Goal: Task Accomplishment & Management: Manage account settings

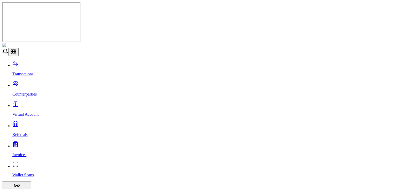
click at [133, 43] on header at bounding box center [198, 49] width 393 height 13
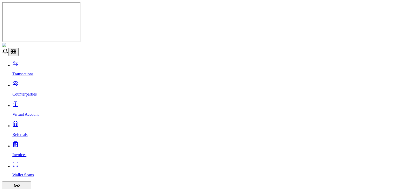
click at [30, 83] on link "Counterparties" at bounding box center [203, 89] width 382 height 13
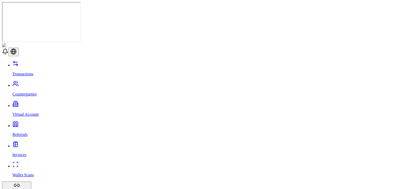
click at [39, 103] on link "Virtual Account" at bounding box center [203, 109] width 382 height 13
click at [15, 132] on p "Referrals" at bounding box center [203, 134] width 382 height 5
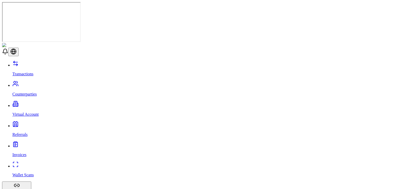
click at [25, 152] on p "Invoices" at bounding box center [203, 154] width 382 height 5
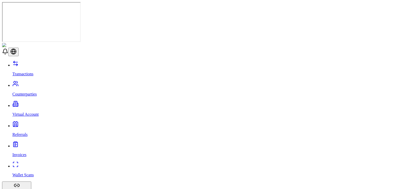
scroll to position [86, 0]
click at [35, 92] on p "Counterparties" at bounding box center [203, 94] width 382 height 5
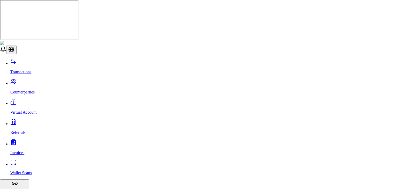
drag, startPoint x: 144, startPoint y: 72, endPoint x: 141, endPoint y: 72, distance: 2.8
drag, startPoint x: 138, startPoint y: 73, endPoint x: 144, endPoint y: 73, distance: 6.5
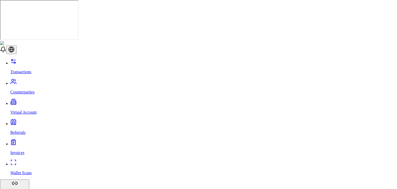
scroll to position [32, 0]
type input "**********"
paste input "**********"
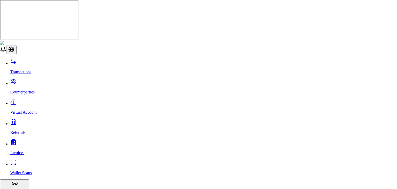
type input "**********"
type input "********"
type input "*****"
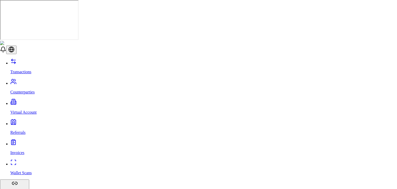
scroll to position [0, 0]
drag, startPoint x: 267, startPoint y: 18, endPoint x: 267, endPoint y: 13, distance: 5.4
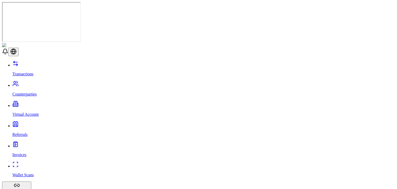
click at [35, 63] on link "Transactions" at bounding box center [203, 69] width 382 height 13
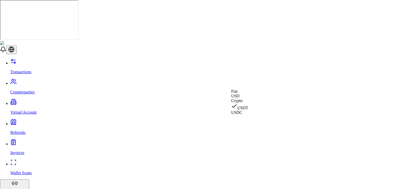
select select "***"
select select "****"
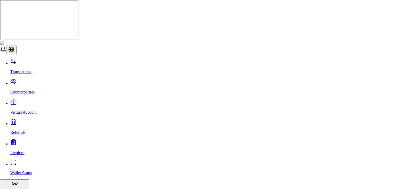
type input "***"
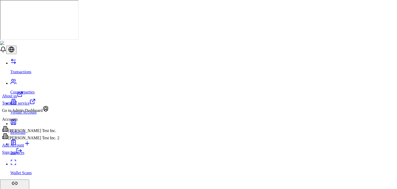
click at [22, 154] on link "Sign out" at bounding box center [12, 152] width 20 height 4
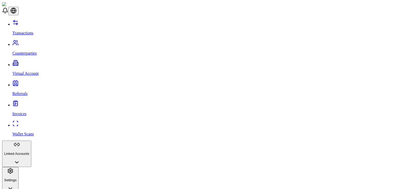
click at [29, 151] on p "Linked Accounts" at bounding box center [16, 153] width 25 height 4
click at [26, 179] on p "Bank Accounts" at bounding box center [203, 181] width 382 height 5
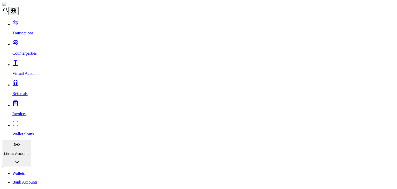
scroll to position [7, 0]
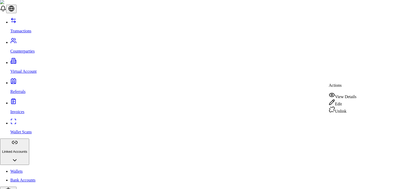
click at [341, 97] on div "View Details" at bounding box center [342, 95] width 28 height 7
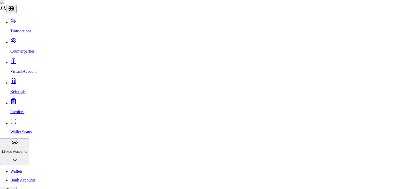
copy p "200 Park Avenue"
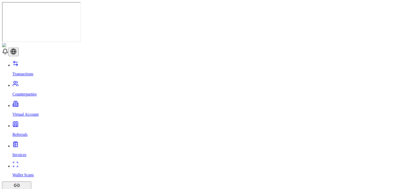
click at [25, 83] on link "Counterparties" at bounding box center [203, 89] width 382 height 13
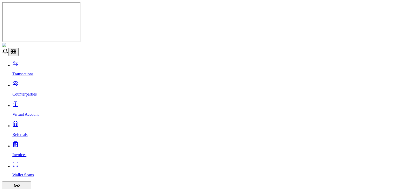
click at [37, 83] on link "Counterparties" at bounding box center [203, 89] width 382 height 13
click at [50, 63] on link "Transactions" at bounding box center [203, 69] width 382 height 13
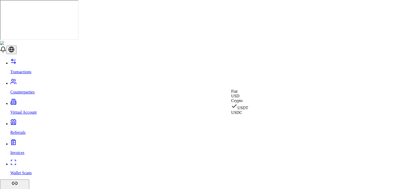
select select "***"
select select "****"
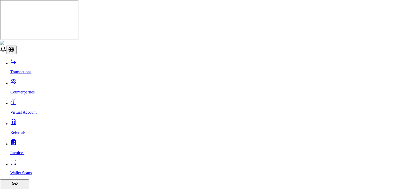
type input "***"
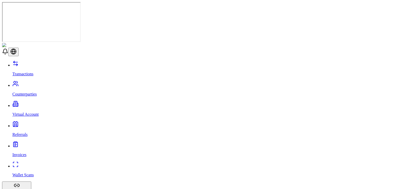
click at [33, 92] on p "Counterparties" at bounding box center [203, 94] width 382 height 5
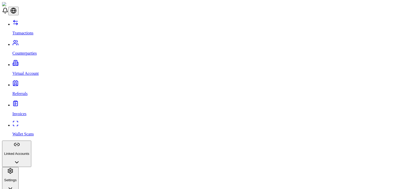
click at [34, 28] on link "Transactions" at bounding box center [203, 28] width 382 height 13
click at [28, 51] on p "Counterparties" at bounding box center [203, 53] width 382 height 5
click at [29, 151] on p "Linked Accounts" at bounding box center [16, 153] width 25 height 4
click at [40, 171] on link "Wallets" at bounding box center [203, 173] width 382 height 5
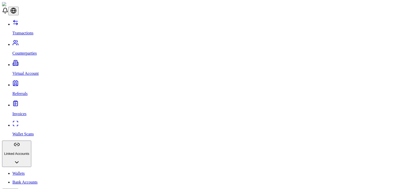
click at [39, 179] on link "Bank Accounts" at bounding box center [203, 181] width 382 height 5
click at [38, 42] on link "Counterparties" at bounding box center [203, 48] width 382 height 13
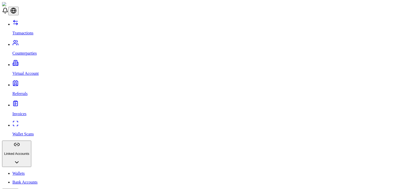
click at [31, 22] on link "Transactions" at bounding box center [203, 28] width 382 height 13
click at [51, 42] on link "Counterparties" at bounding box center [203, 48] width 382 height 13
click at [44, 27] on link "Transactions" at bounding box center [203, 28] width 382 height 13
click at [30, 42] on link "Counterparties" at bounding box center [203, 48] width 382 height 13
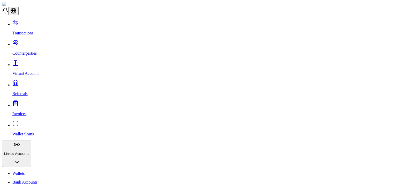
click at [31, 29] on link "Transactions" at bounding box center [203, 28] width 382 height 13
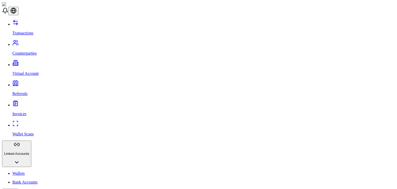
click at [30, 179] on link "Bank Accounts" at bounding box center [203, 181] width 382 height 5
click at [20, 27] on link "Transactions" at bounding box center [203, 28] width 382 height 13
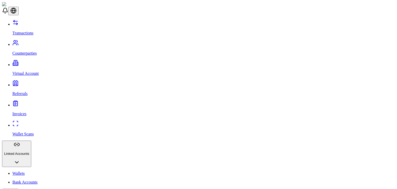
click at [32, 171] on link "Wallets" at bounding box center [203, 173] width 382 height 5
click at [42, 123] on link "Wallet Scans" at bounding box center [203, 129] width 382 height 13
click at [33, 31] on p "Transactions" at bounding box center [203, 33] width 382 height 5
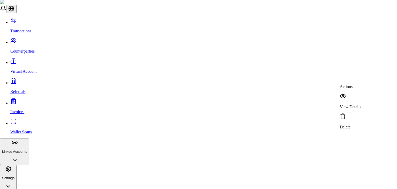
click at [357, 109] on div "View Details" at bounding box center [349, 117] width 21 height 16
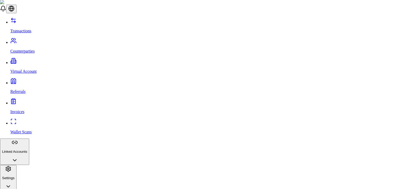
click at [353, 138] on p "View Details" at bounding box center [349, 140] width 21 height 5
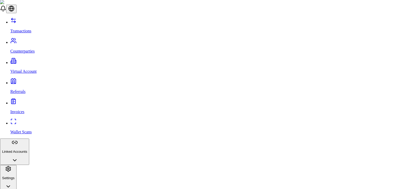
scroll to position [50, 0]
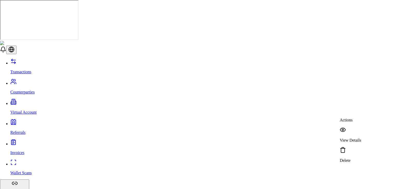
click at [351, 138] on p "View Details" at bounding box center [349, 140] width 21 height 5
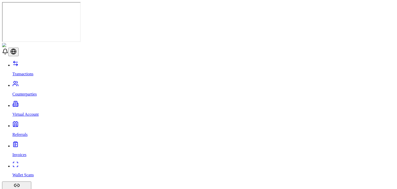
drag, startPoint x: 368, startPoint y: 89, endPoint x: 369, endPoint y: 94, distance: 5.7
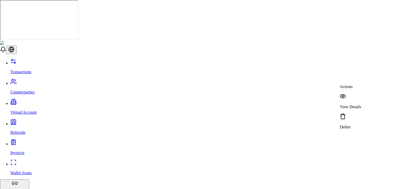
click at [346, 94] on icon at bounding box center [342, 96] width 6 height 6
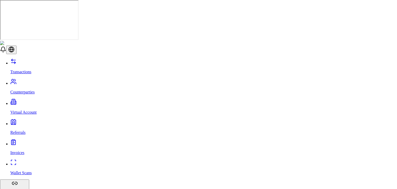
click at [359, 154] on p "View Details" at bounding box center [349, 156] width 21 height 5
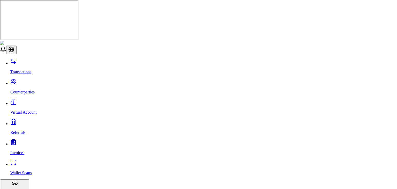
scroll to position [127, 0]
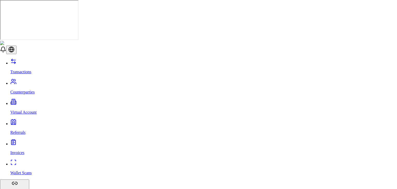
click at [353, 138] on p "View Details" at bounding box center [349, 140] width 21 height 5
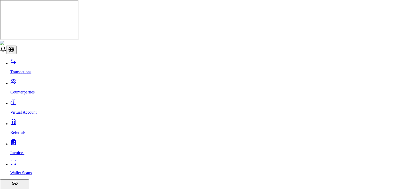
scroll to position [89, 0]
click at [347, 146] on div "Delete" at bounding box center [349, 154] width 21 height 16
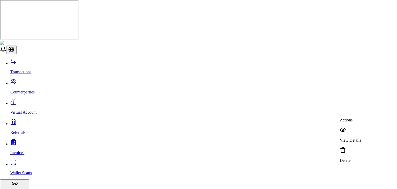
click at [342, 127] on div "View Details" at bounding box center [349, 134] width 21 height 16
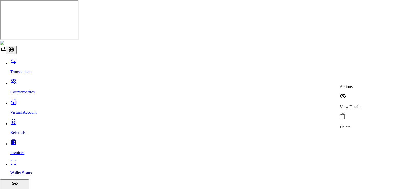
click at [353, 98] on div "View Details" at bounding box center [349, 101] width 21 height 16
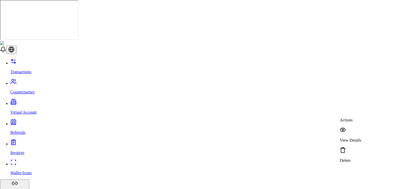
click at [352, 126] on div "View Details" at bounding box center [349, 134] width 21 height 16
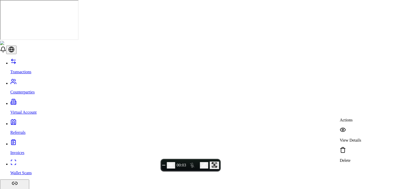
click at [353, 138] on p "View Details" at bounding box center [349, 140] width 21 height 5
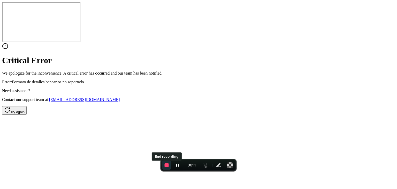
click at [168, 167] on button "End recording" at bounding box center [166, 164] width 9 height 9
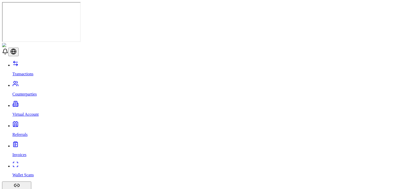
click at [31, 72] on p "Transactions" at bounding box center [203, 74] width 382 height 5
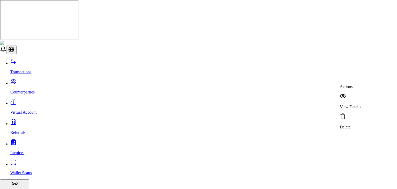
click at [349, 97] on div "View Details" at bounding box center [349, 101] width 21 height 16
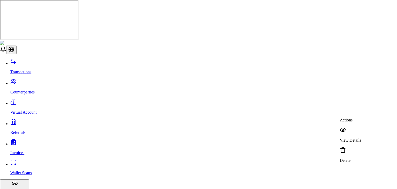
click at [346, 126] on div "View Details" at bounding box center [349, 134] width 21 height 16
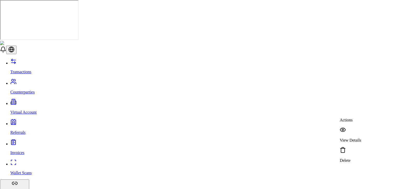
click at [350, 128] on div "View Details" at bounding box center [349, 134] width 21 height 16
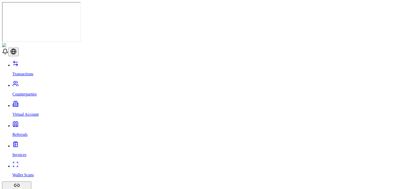
click at [21, 92] on p "Counterparties" at bounding box center [203, 94] width 382 height 5
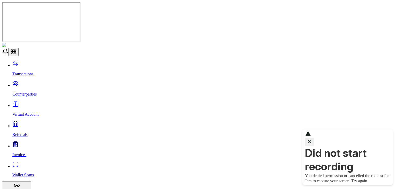
click at [312, 144] on icon "button" at bounding box center [309, 141] width 6 height 6
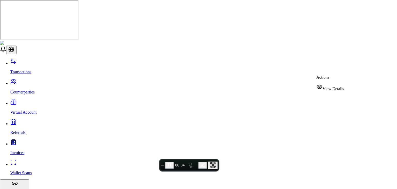
click at [326, 85] on div "View Details" at bounding box center [330, 87] width 28 height 7
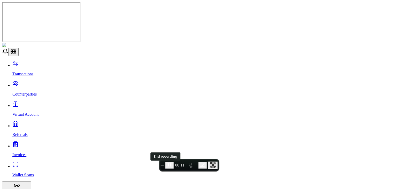
click at [164, 165] on button "End recording" at bounding box center [162, 165] width 3 height 1
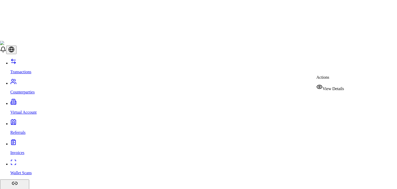
click at [325, 86] on div "View Details" at bounding box center [330, 87] width 28 height 7
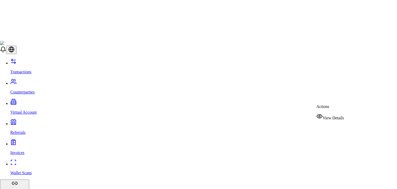
click at [328, 115] on span "View Details" at bounding box center [332, 117] width 21 height 4
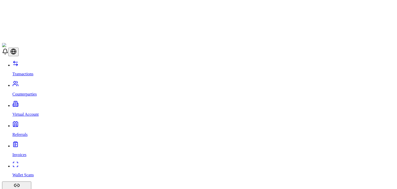
scroll to position [278, 0]
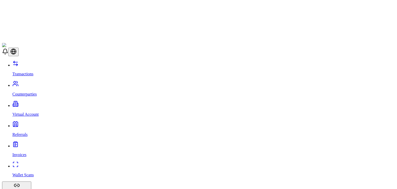
click at [31, 92] on p "Counterparties" at bounding box center [203, 94] width 382 height 5
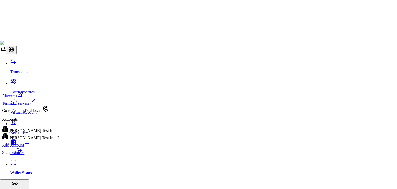
click at [41, 133] on div "[PERSON_NAME] Test Inc." at bounding box center [30, 129] width 57 height 7
click at [48, 140] on div "[PERSON_NAME] Test Inc. 2" at bounding box center [30, 136] width 57 height 7
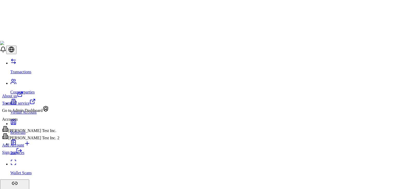
click at [42, 133] on div "[PERSON_NAME] Test Inc." at bounding box center [30, 129] width 57 height 7
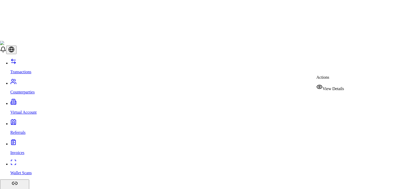
click at [338, 86] on span "View Details" at bounding box center [332, 88] width 21 height 4
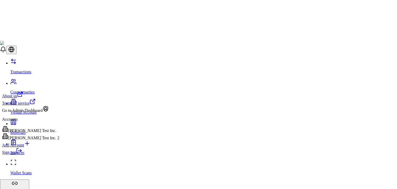
click at [40, 140] on div "[PERSON_NAME] Test Inc. 2" at bounding box center [30, 136] width 57 height 7
click at [47, 133] on div "[PERSON_NAME] Test Inc." at bounding box center [30, 129] width 57 height 7
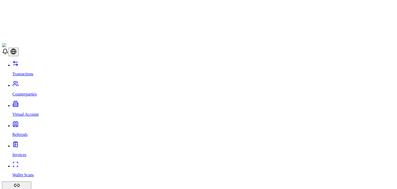
click at [25, 83] on link "Counterparties" at bounding box center [203, 89] width 382 height 13
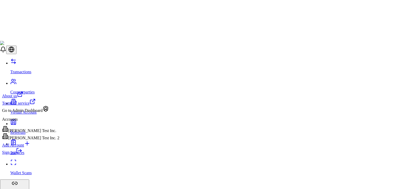
click at [42, 147] on div "Add Account" at bounding box center [30, 143] width 57 height 7
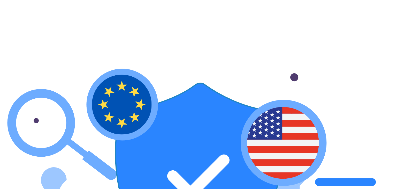
drag, startPoint x: 242, startPoint y: 112, endPoint x: 242, endPoint y: 115, distance: 3.1
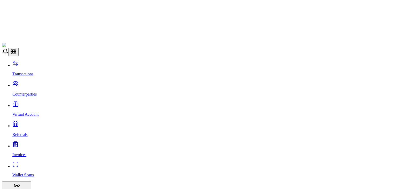
click at [44, 83] on link "Counterparties" at bounding box center [203, 89] width 382 height 13
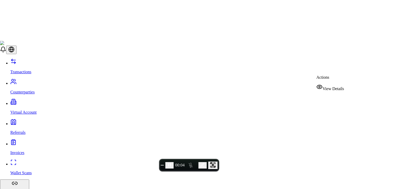
click at [333, 88] on span "View Details" at bounding box center [332, 88] width 21 height 4
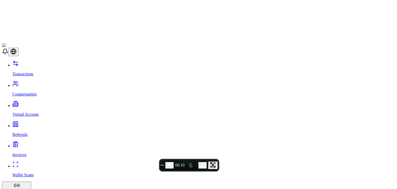
scroll to position [26, 0]
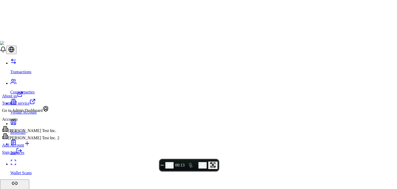
click at [34, 140] on div "[PERSON_NAME] Test Inc. 2" at bounding box center [30, 136] width 57 height 7
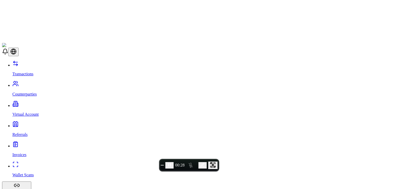
scroll to position [0, 0]
click at [162, 165] on span "End recording" at bounding box center [162, 165] width 0 height 0
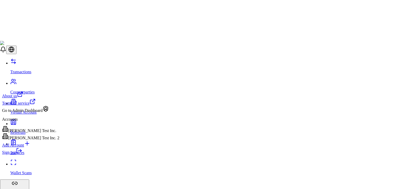
click at [41, 154] on div "Sign out" at bounding box center [30, 150] width 57 height 7
click at [22, 154] on link "Sign out" at bounding box center [12, 152] width 20 height 4
